Goal: Complete application form

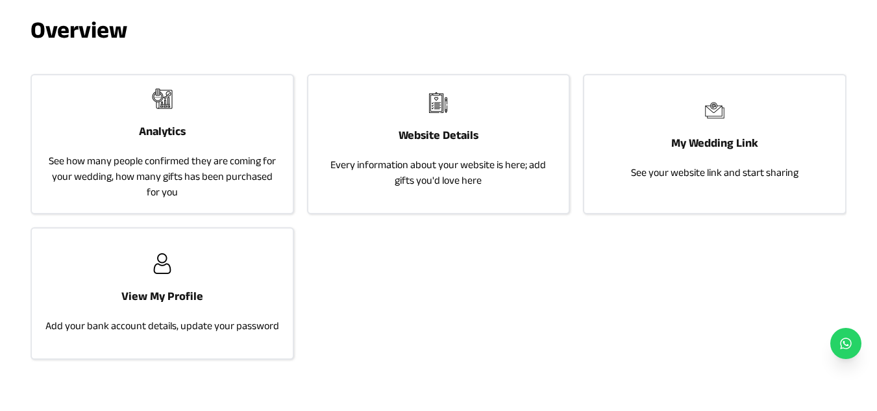
scroll to position [67, 0]
click at [464, 186] on p "Every information about your website is here; add gifts you'd love here" at bounding box center [438, 171] width 234 height 31
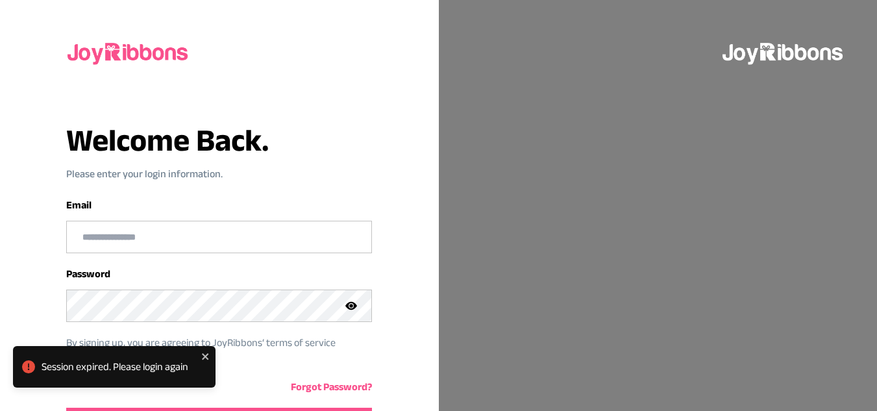
type input "**********"
click at [208, 350] on div "Session expired. Please login again" at bounding box center [114, 367] width 203 height 42
click at [205, 356] on icon "close" at bounding box center [205, 356] width 6 height 6
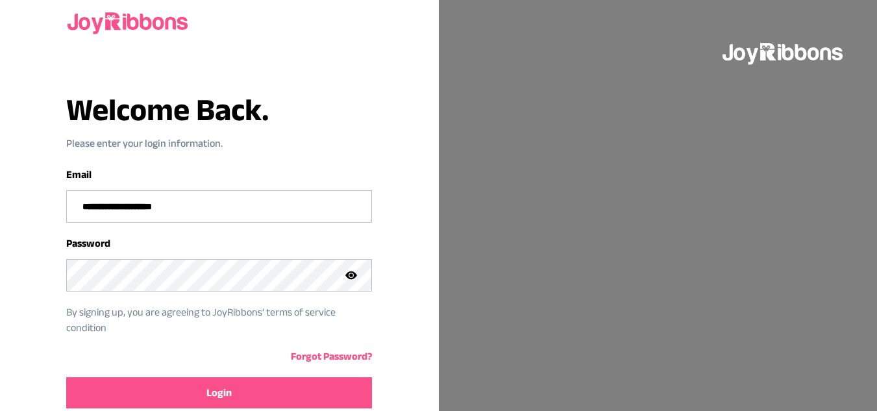
scroll to position [31, 0]
click at [257, 390] on button "Login" at bounding box center [219, 392] width 306 height 31
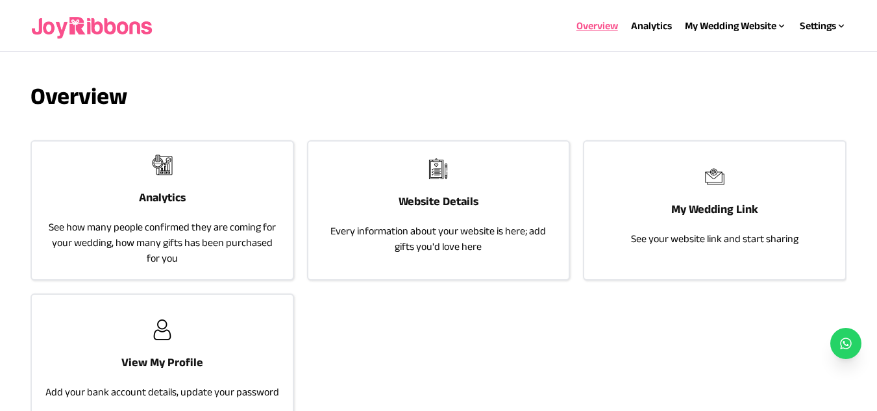
click at [418, 226] on p "Every information about your website is here; add gifts you'd love here" at bounding box center [438, 238] width 234 height 31
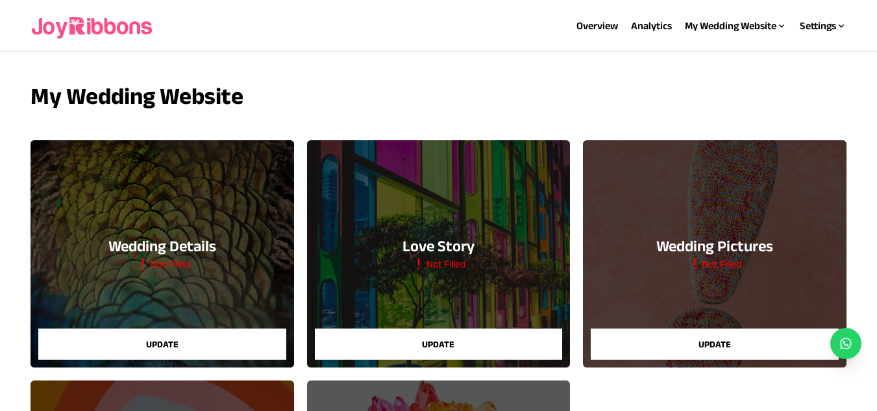
click at [455, 332] on button "Update" at bounding box center [438, 344] width 247 height 31
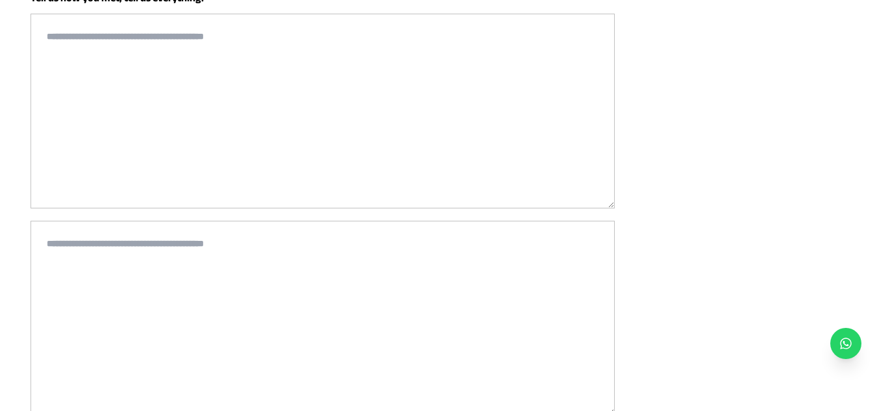
scroll to position [243, 0]
click at [300, 123] on textarea at bounding box center [323, 111] width 584 height 195
type textarea "*******"
click at [251, 227] on textarea at bounding box center [323, 318] width 584 height 195
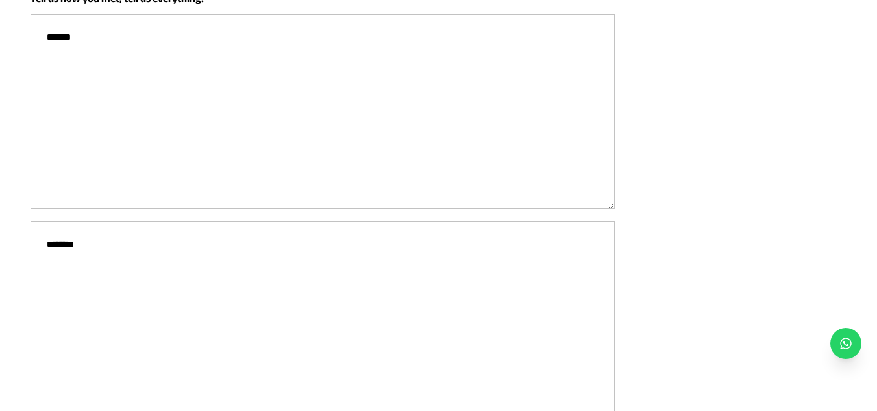
scroll to position [408, 0]
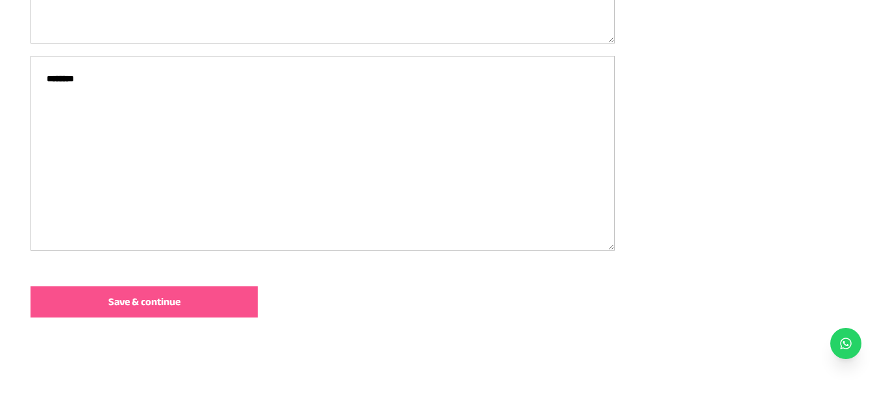
type textarea "********"
click at [177, 307] on span "Save & continue" at bounding box center [144, 302] width 72 height 16
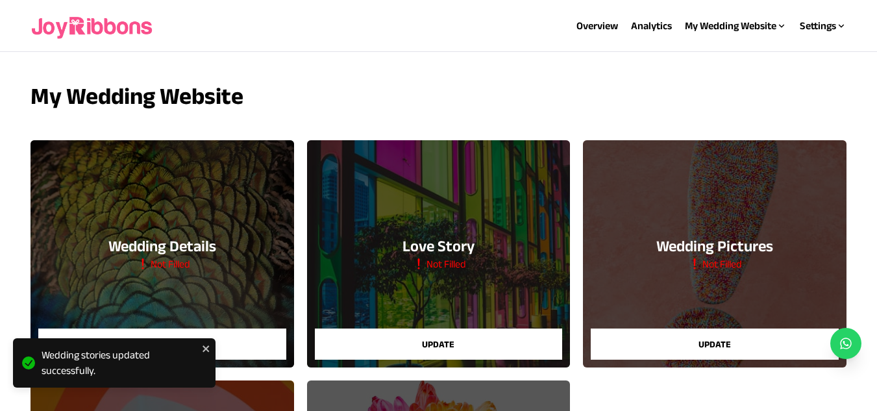
click at [712, 347] on button "Update" at bounding box center [714, 344] width 247 height 31
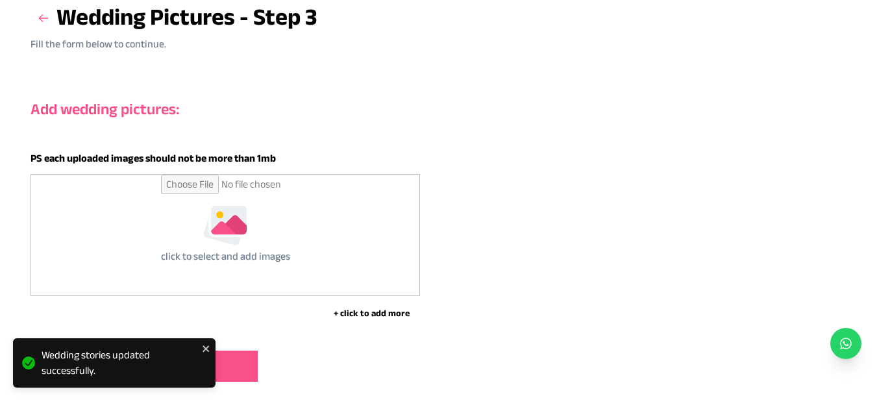
scroll to position [148, 0]
